Goal: Transaction & Acquisition: Download file/media

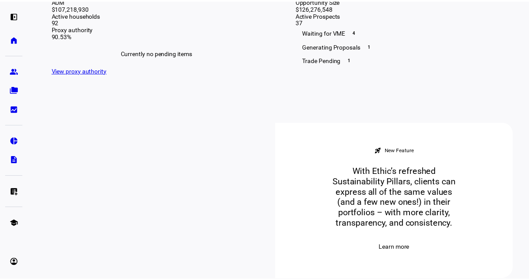
scroll to position [248, 0]
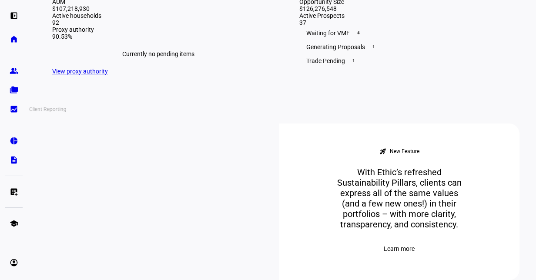
click at [15, 112] on eth-mat-symbol "bid_landscape" at bounding box center [14, 109] width 9 height 9
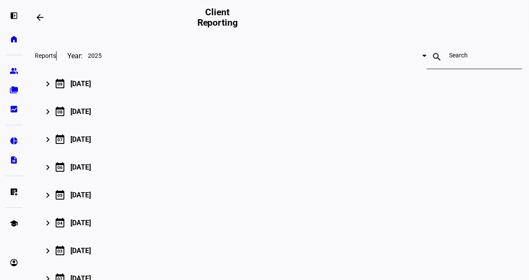
scroll to position [84, 0]
click at [46, 97] on mat-expansion-panel-header "keyboard_arrow_right calendar_today 09 September 2025 Download all (91)" at bounding box center [279, 83] width 488 height 28
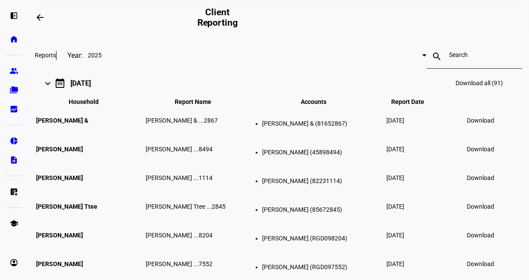
click at [473, 87] on span "Download all (91)" at bounding box center [479, 83] width 47 height 7
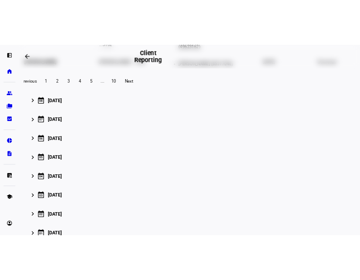
scroll to position [437, 0]
